Goal: Book appointment/travel/reservation

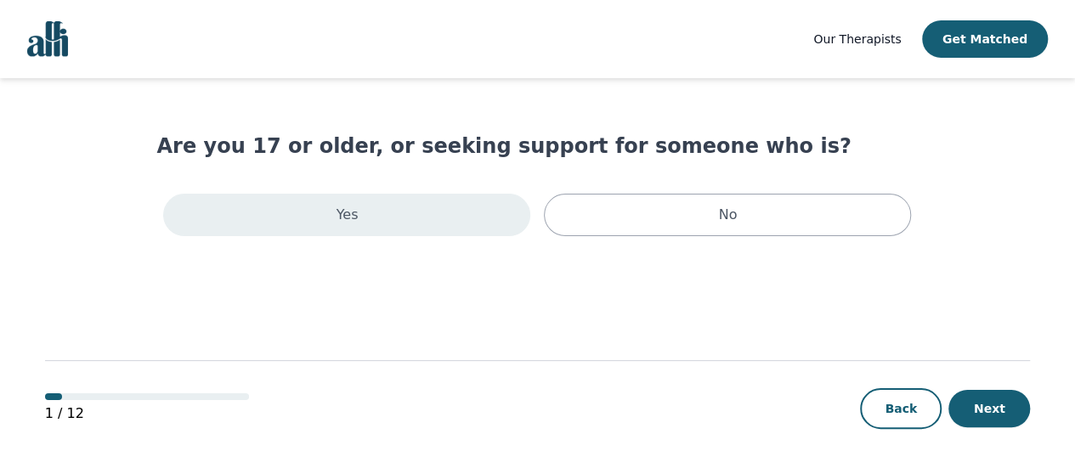
click at [372, 222] on div "Yes" at bounding box center [346, 215] width 367 height 42
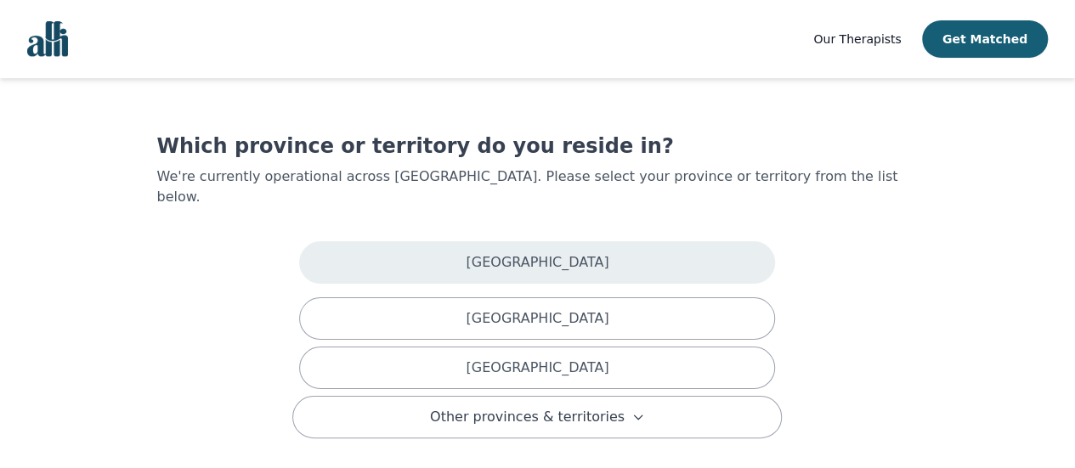
click at [386, 241] on div "Alberta" at bounding box center [537, 262] width 476 height 42
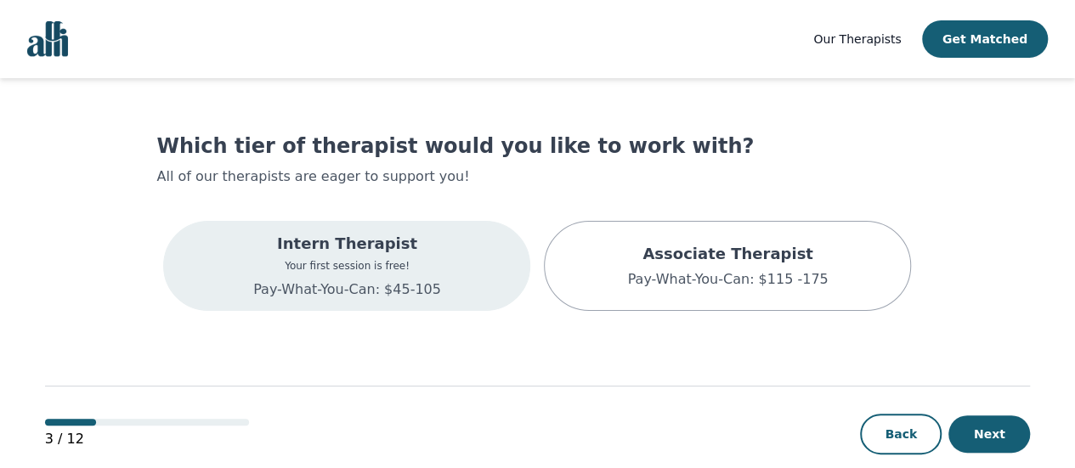
click at [432, 245] on div "Intern Therapist Your first session is free! Pay-What-You-Can: $45-105" at bounding box center [346, 266] width 367 height 90
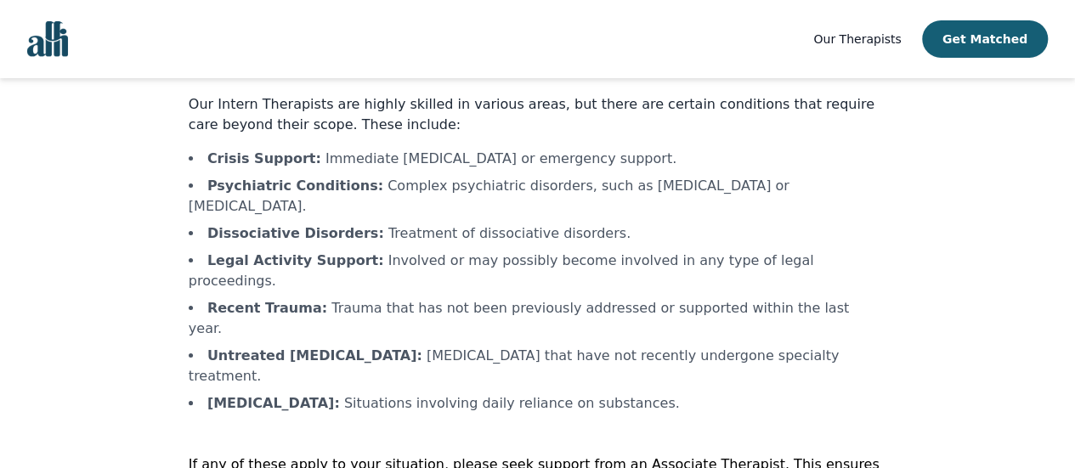
scroll to position [116, 0]
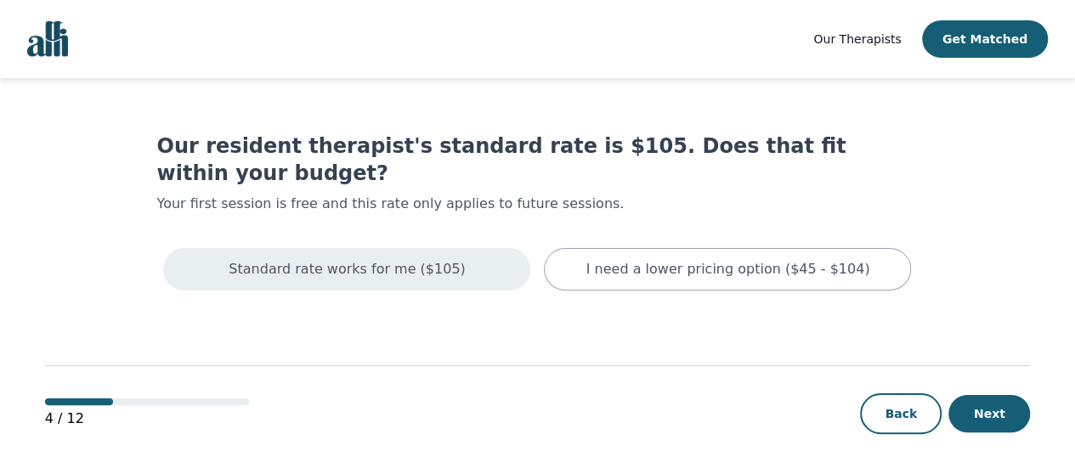
click at [376, 259] on p "Standard rate works for me ($105)" at bounding box center [347, 269] width 236 height 20
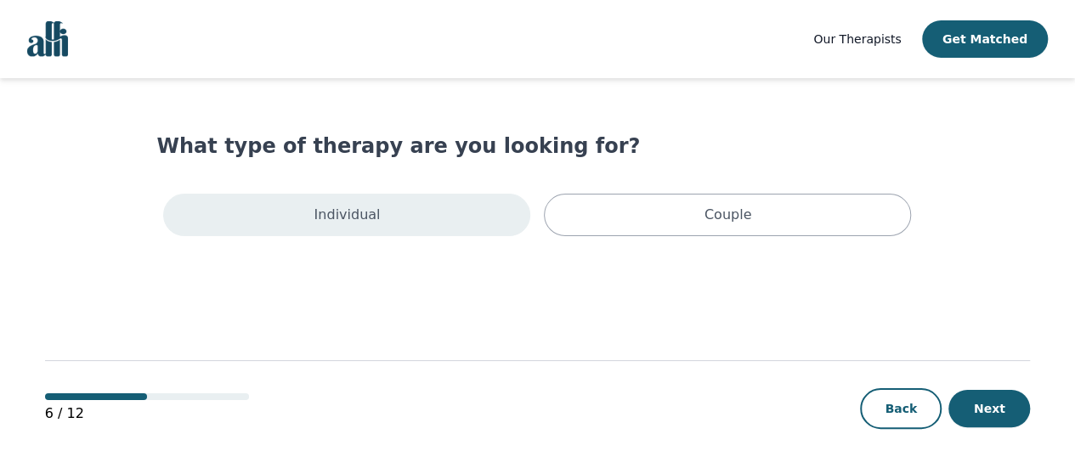
click at [394, 214] on div "Individual" at bounding box center [346, 215] width 367 height 42
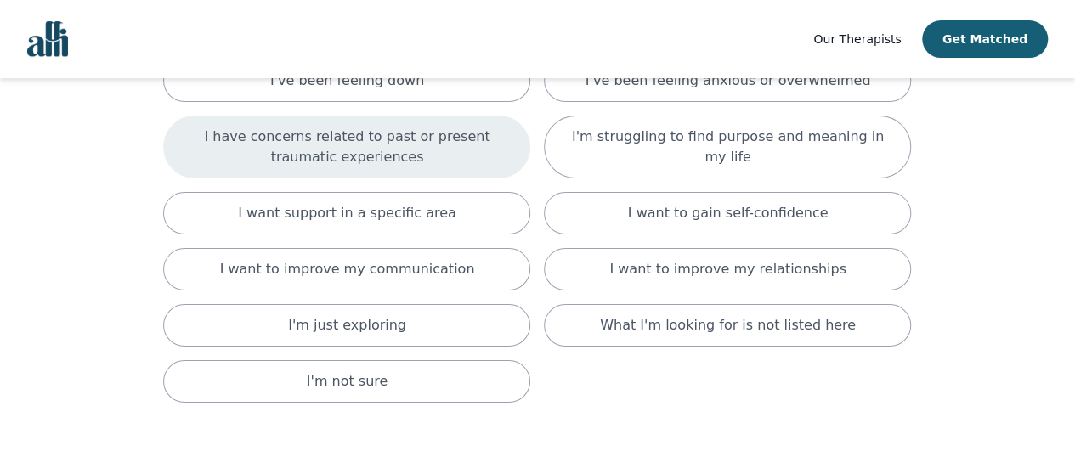
scroll to position [255, 0]
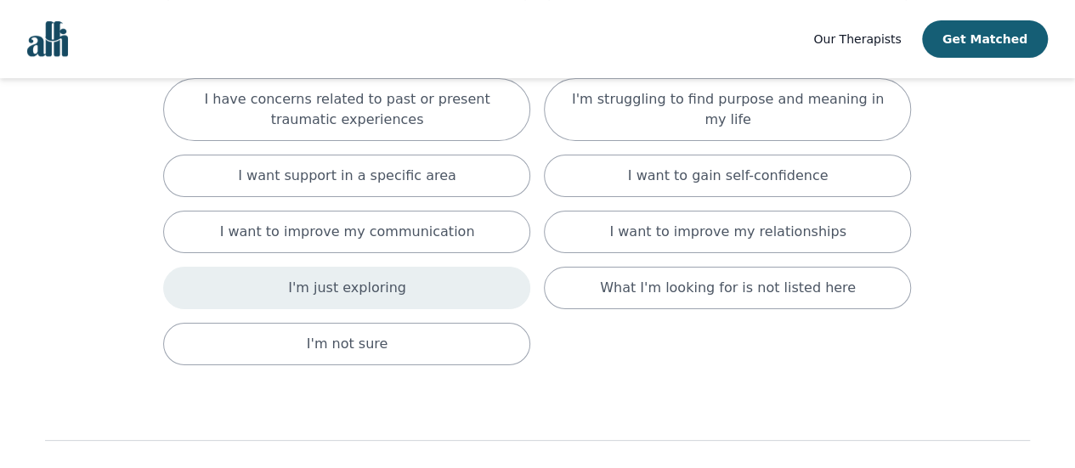
click at [410, 286] on div "I'm just exploring" at bounding box center [346, 288] width 367 height 42
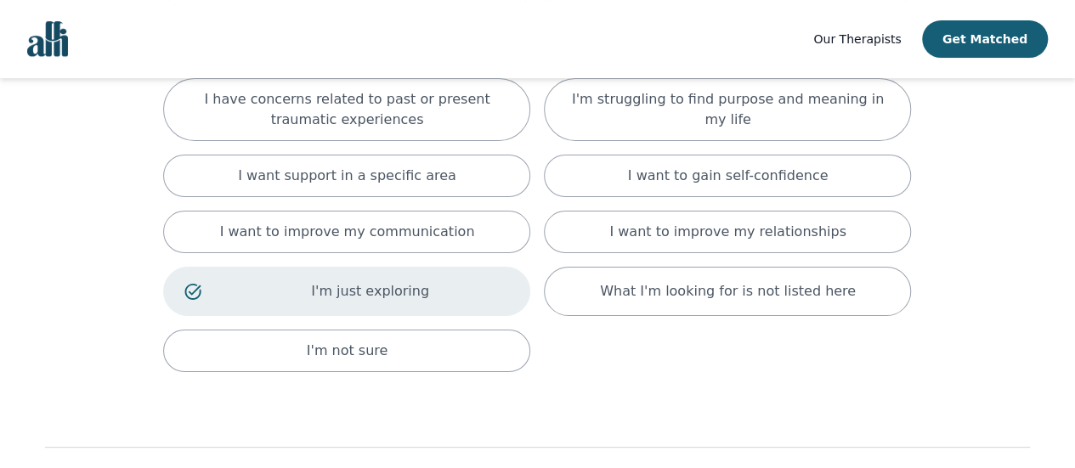
scroll to position [339, 0]
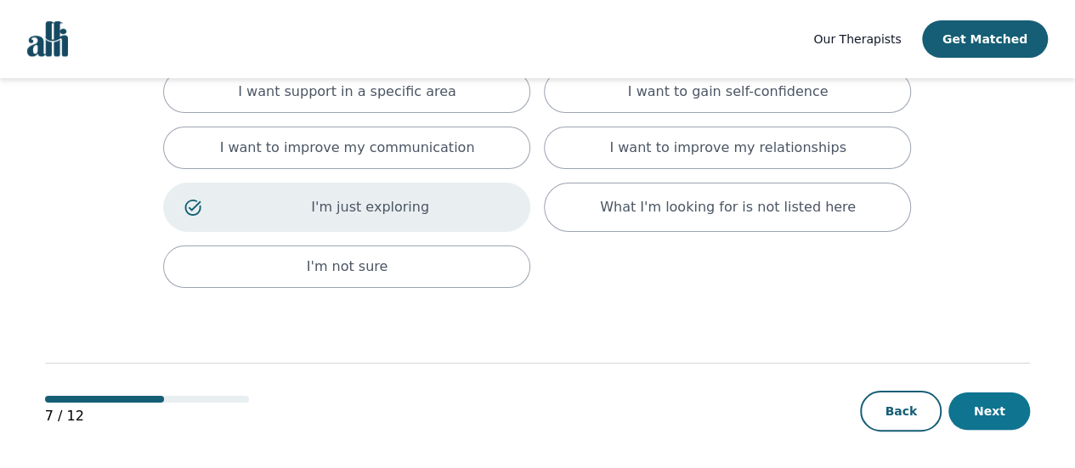
click at [992, 398] on button "Next" at bounding box center [989, 410] width 82 height 37
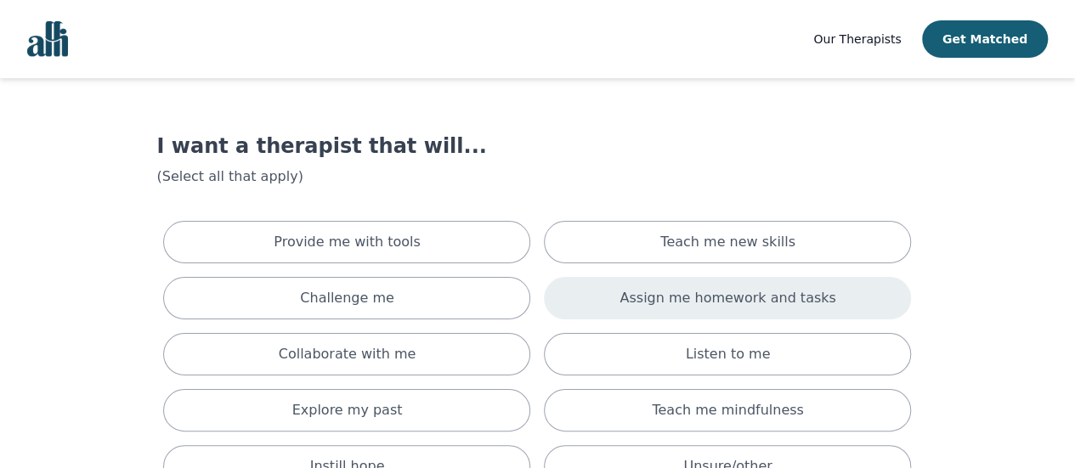
scroll to position [85, 0]
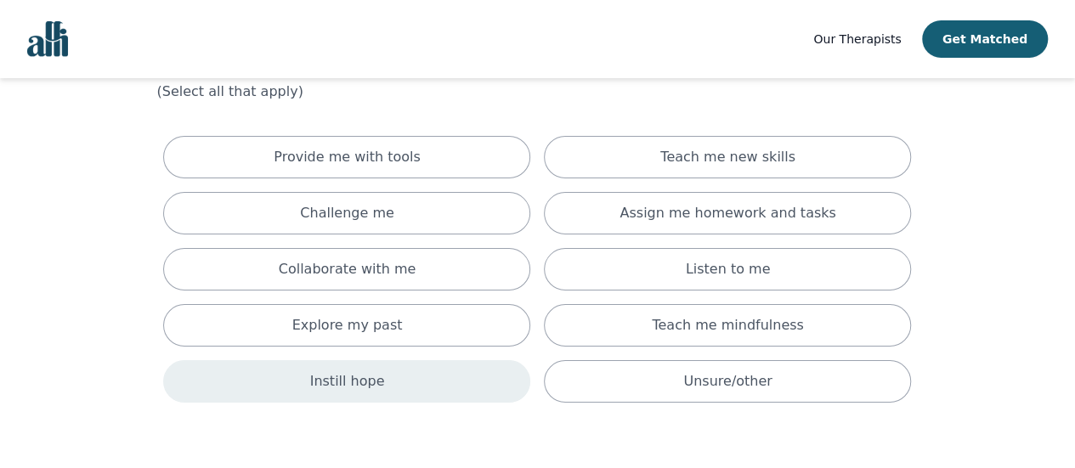
click at [357, 364] on div "Instill hope" at bounding box center [346, 381] width 367 height 42
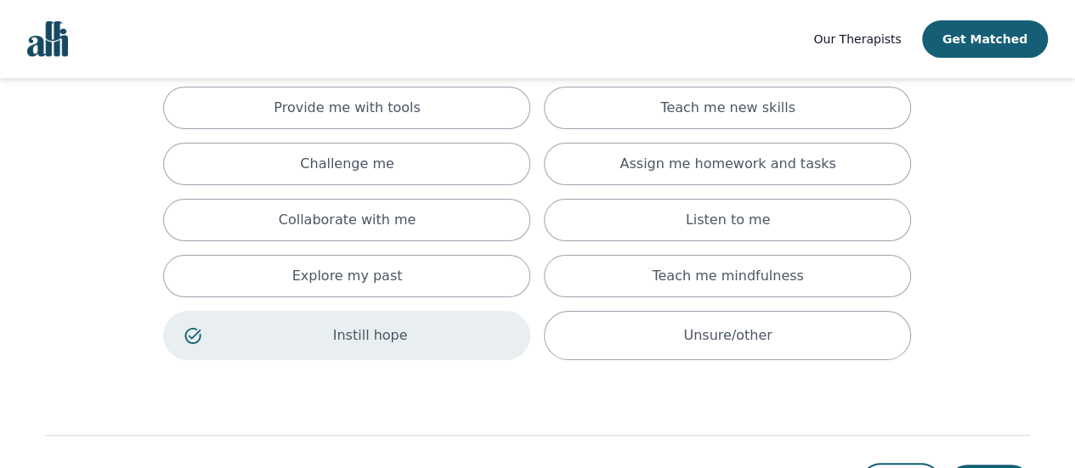
scroll to position [207, 0]
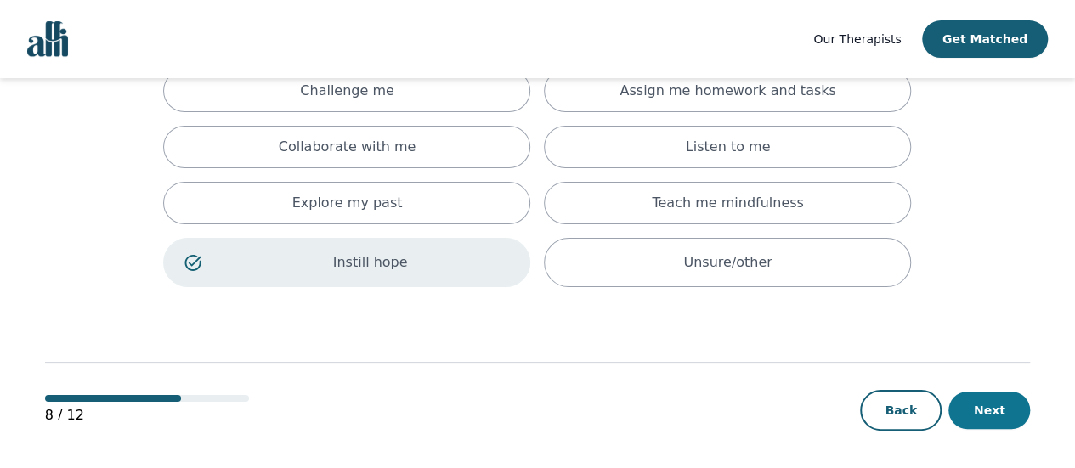
click at [989, 400] on button "Next" at bounding box center [989, 410] width 82 height 37
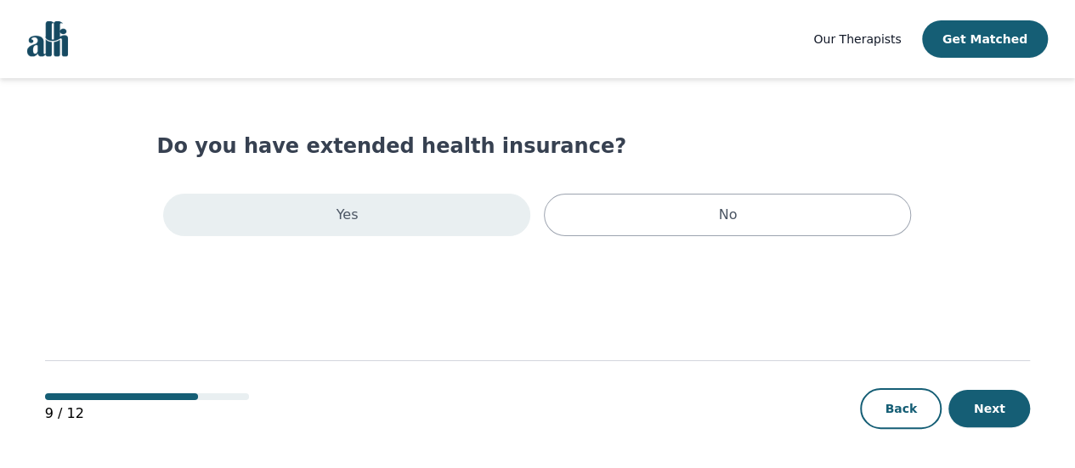
click at [358, 225] on div "Yes" at bounding box center [346, 215] width 367 height 42
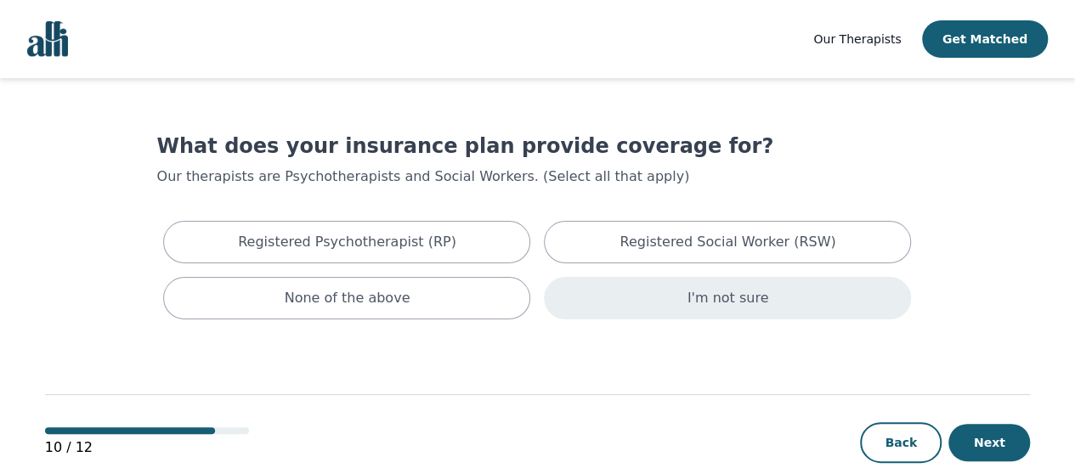
click at [578, 291] on div "I'm not sure" at bounding box center [727, 298] width 367 height 42
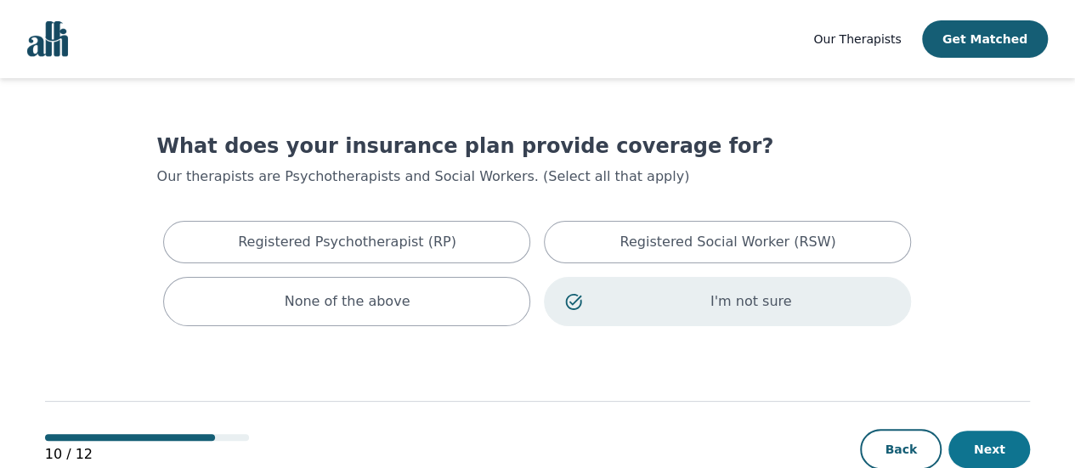
click at [997, 446] on button "Next" at bounding box center [989, 449] width 82 height 37
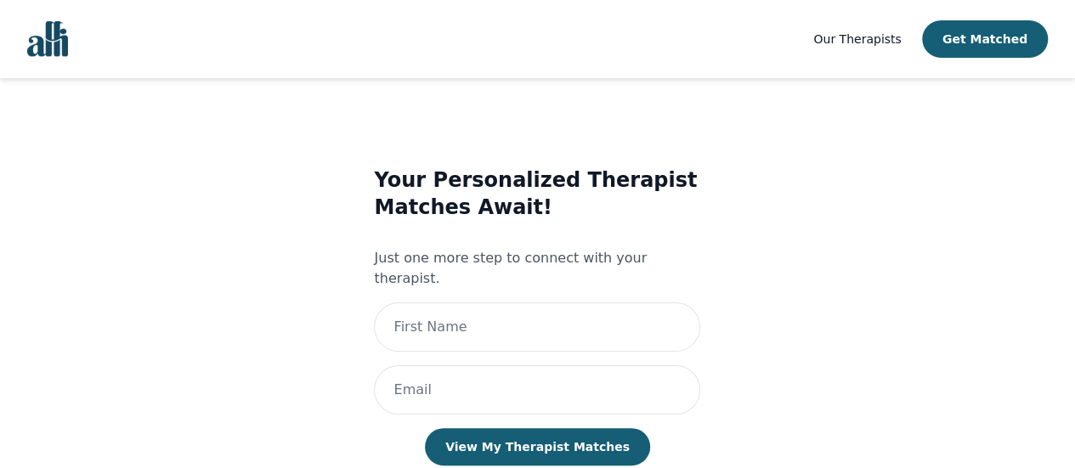
click at [892, 48] on link "Our Therapists" at bounding box center [856, 39] width 87 height 20
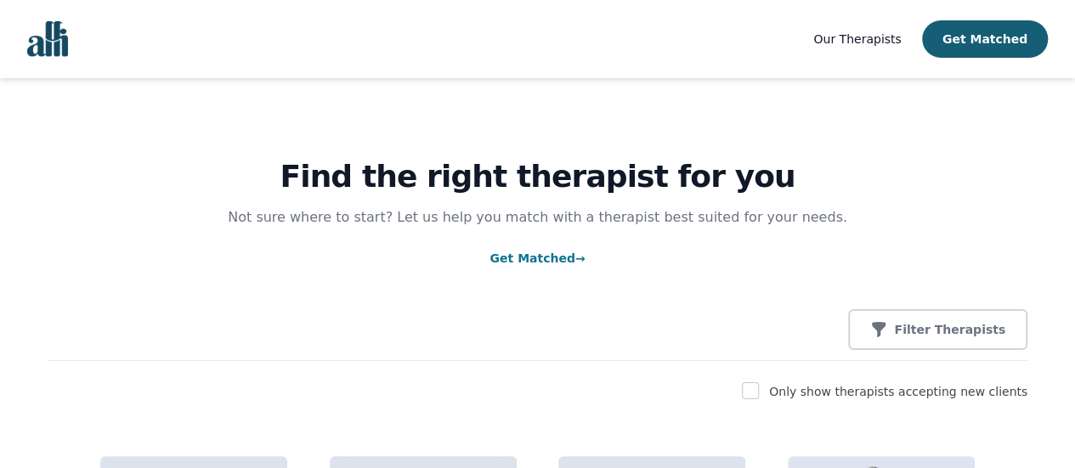
click at [879, 42] on span "Our Therapists" at bounding box center [856, 39] width 87 height 14
click at [51, 43] on img "Global" at bounding box center [47, 39] width 41 height 36
